Goal: Task Accomplishment & Management: Manage account settings

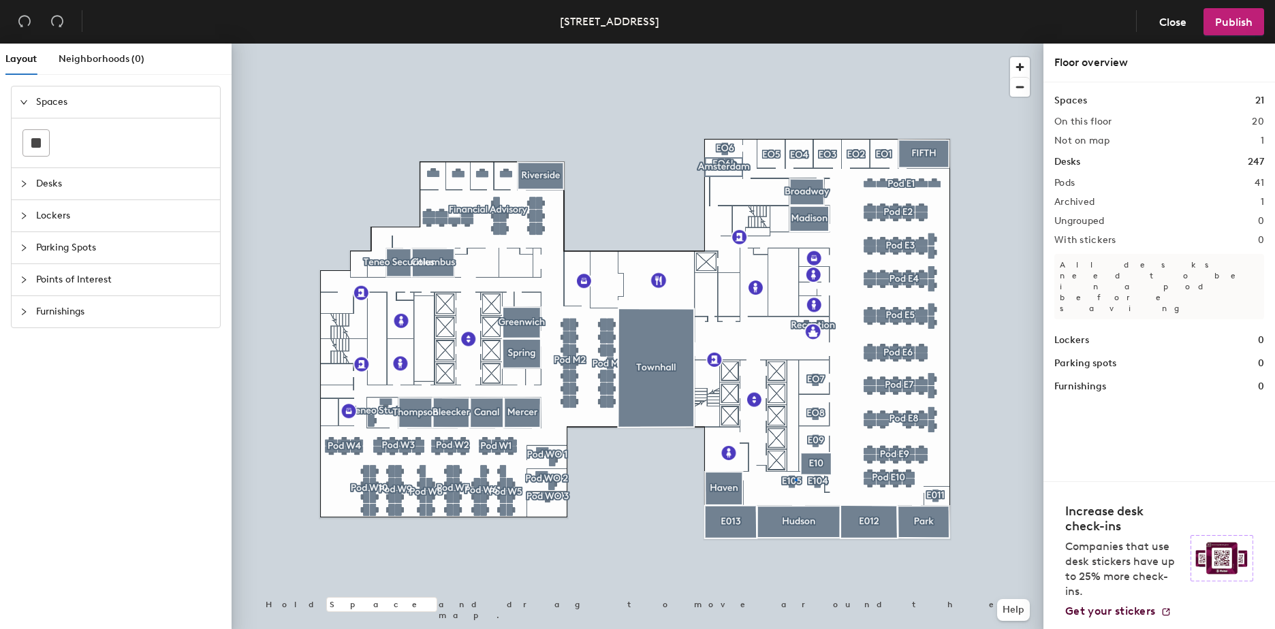
click at [795, 44] on div at bounding box center [638, 44] width 812 height 0
click at [790, 44] on div at bounding box center [638, 44] width 812 height 0
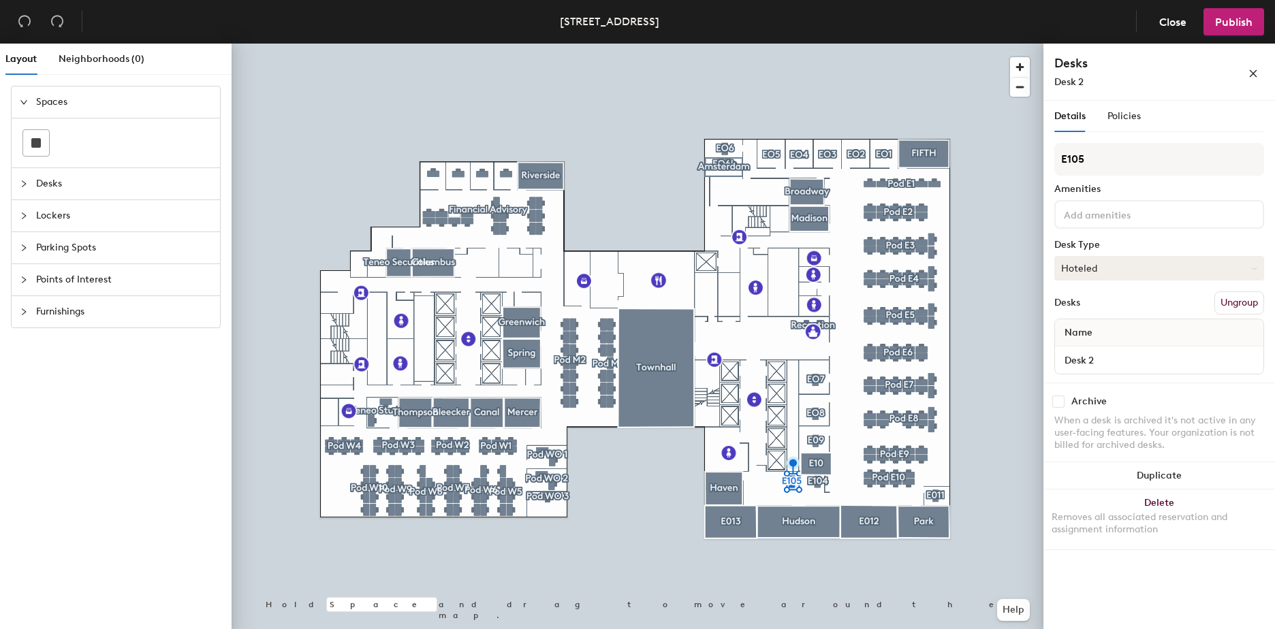
click at [1111, 277] on button "Hoteled" at bounding box center [1159, 268] width 210 height 25
click at [1123, 313] on div "Assigned" at bounding box center [1123, 310] width 136 height 20
click at [1171, 22] on span "Close" at bounding box center [1172, 22] width 27 height 13
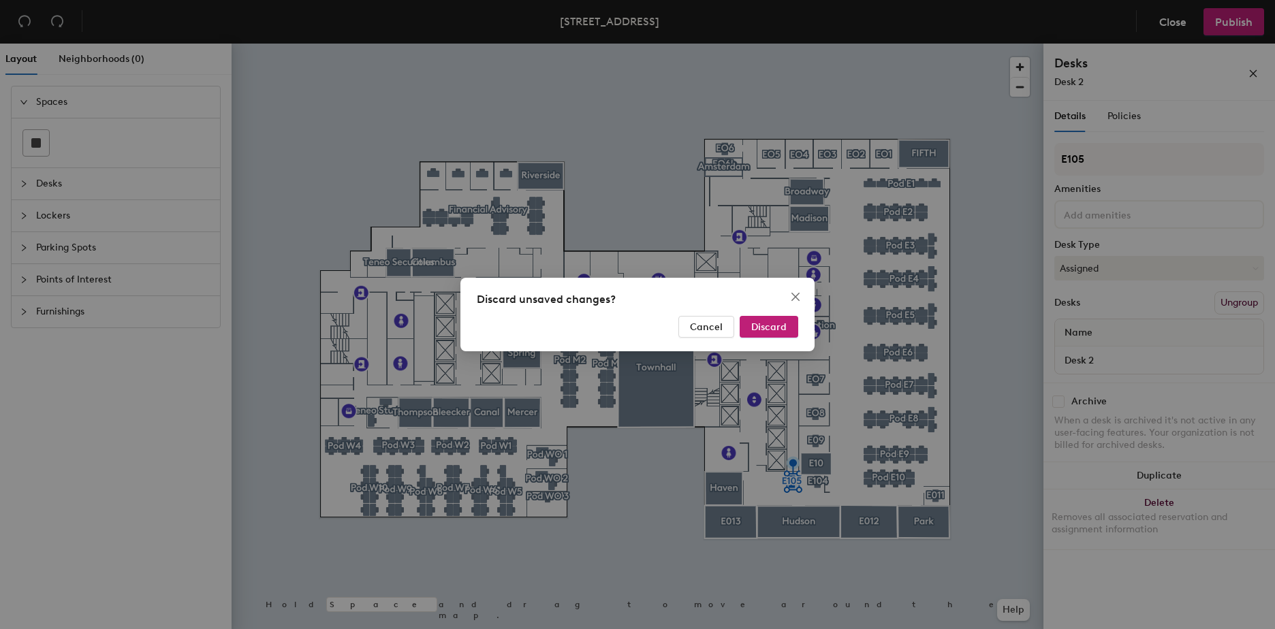
drag, startPoint x: 774, startPoint y: 326, endPoint x: 861, endPoint y: 277, distance: 99.4
click at [824, 299] on div "Discard unsaved changes? Cancel Discard" at bounding box center [637, 314] width 1275 height 629
click at [794, 324] on button "Discard" at bounding box center [769, 327] width 59 height 22
